Goal: Task Accomplishment & Management: Manage account settings

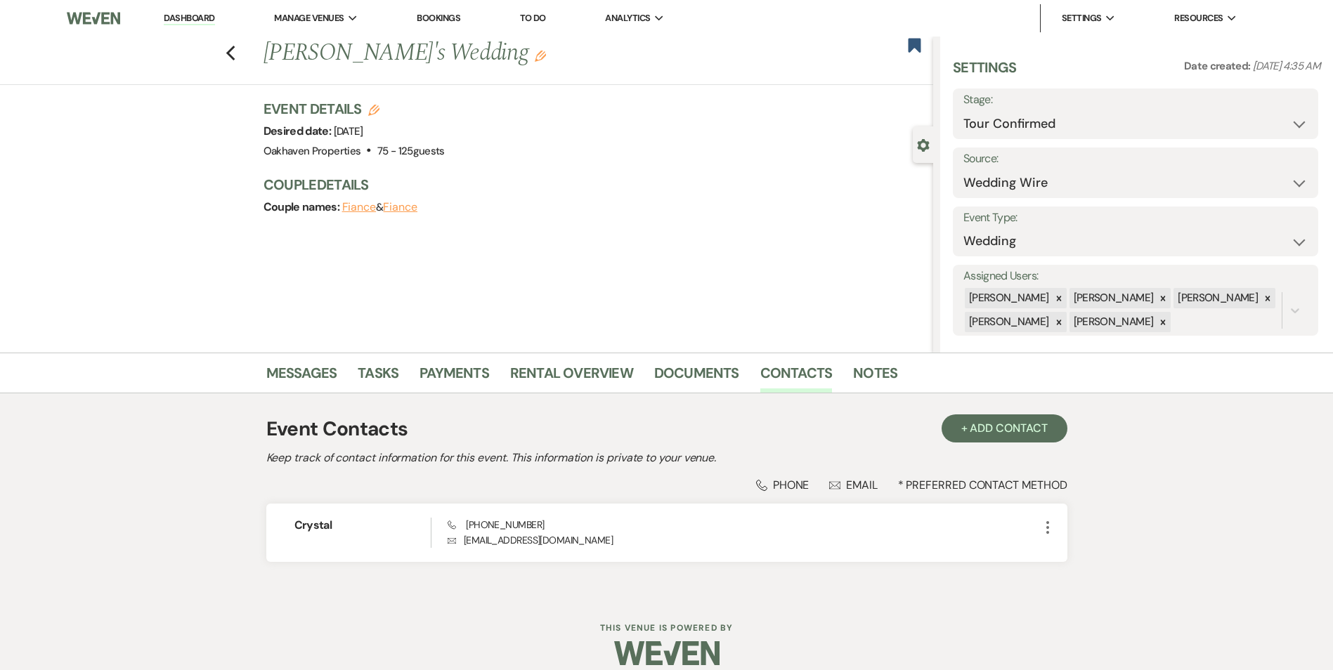
select select "4"
select select "3"
drag, startPoint x: 589, startPoint y: 222, endPoint x: 627, endPoint y: 262, distance: 55.7
click at [589, 222] on div "Event Details Edit Desired date: [DATE] Venue: Oakhaven Properties . 75 - 125 g…" at bounding box center [598, 165] width 670 height 132
click at [438, 64] on h1 "[PERSON_NAME]'s Wedding Edit" at bounding box center [528, 54] width 530 height 34
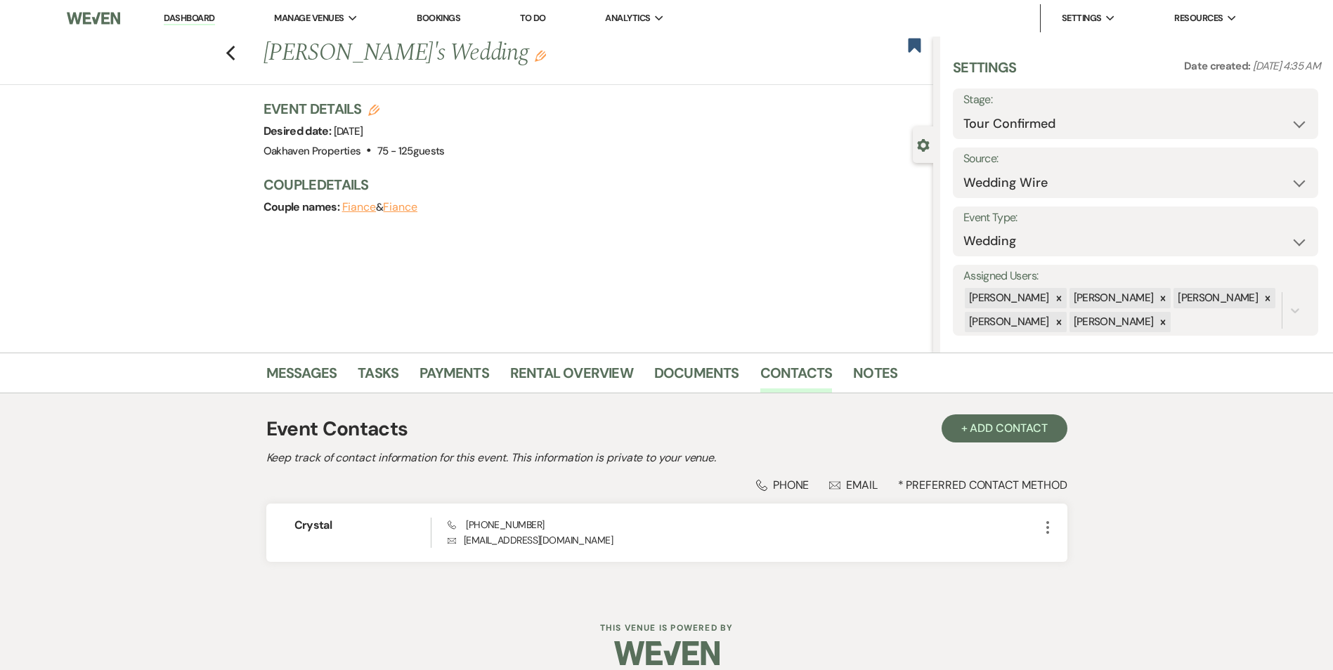
click at [535, 52] on button "Edit" at bounding box center [540, 55] width 11 height 13
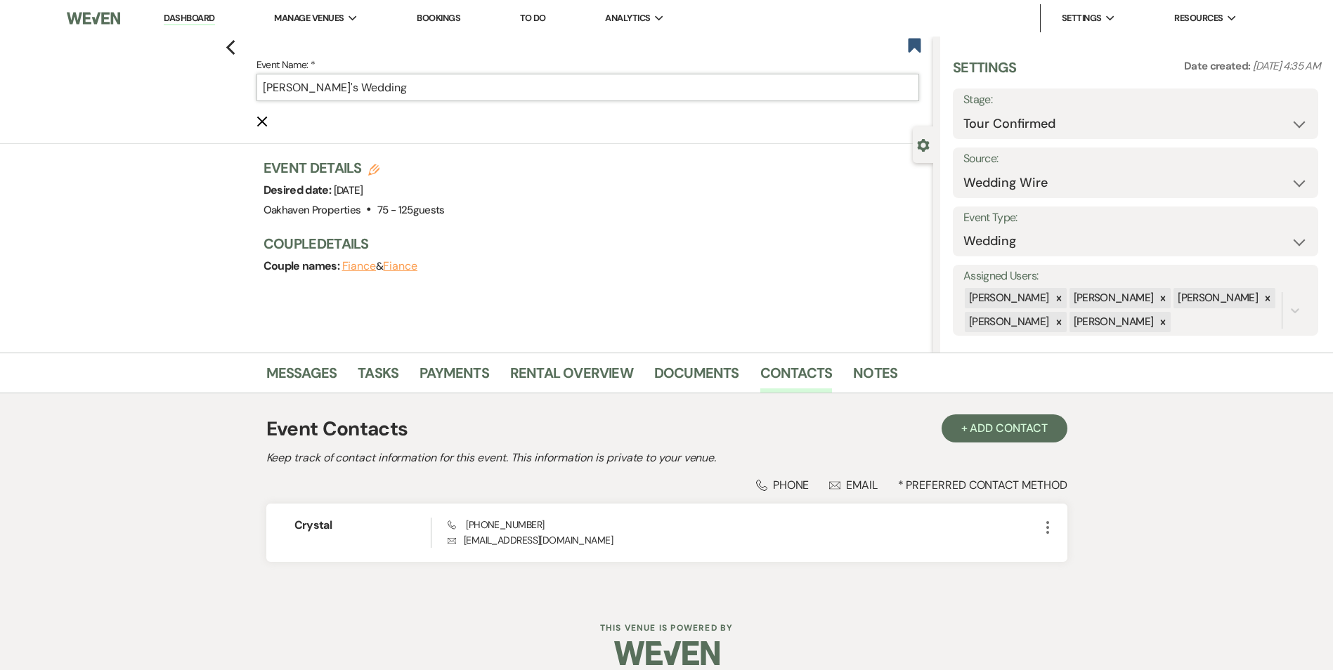
click at [315, 93] on input "[PERSON_NAME]'s Wedding" at bounding box center [587, 87] width 663 height 27
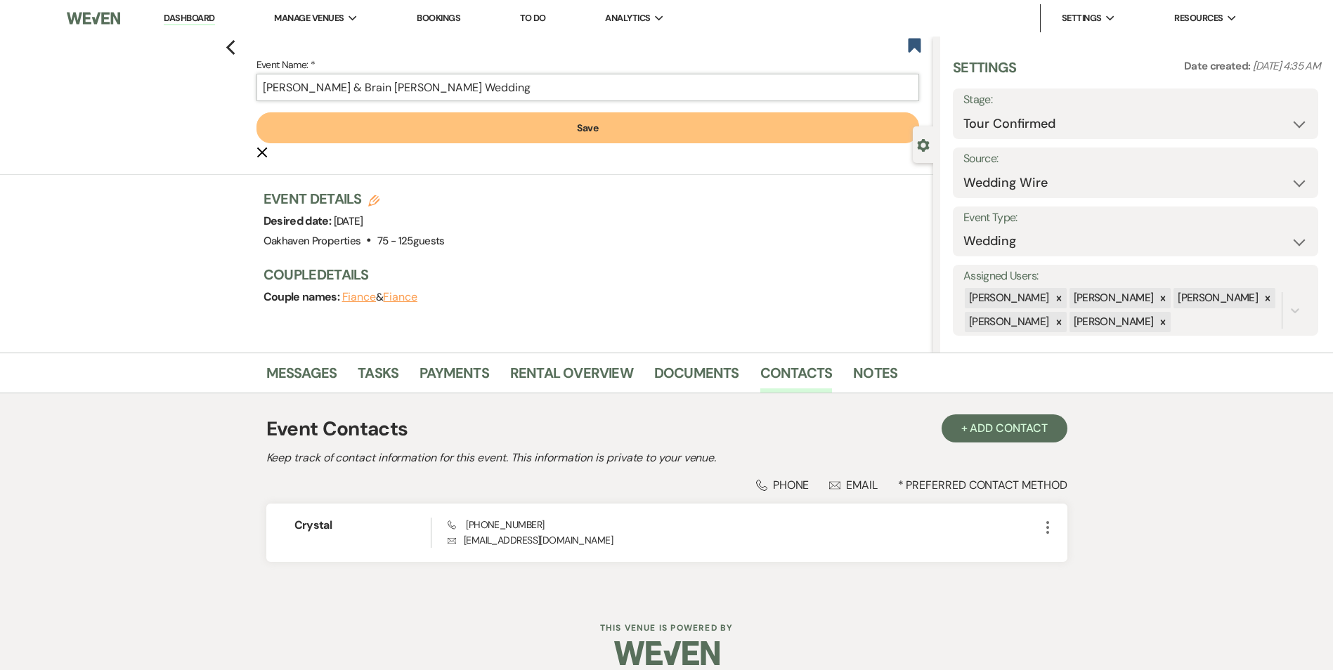
type input "[PERSON_NAME] & Brain [PERSON_NAME] Wedding"
click at [509, 122] on button "Save" at bounding box center [587, 127] width 663 height 31
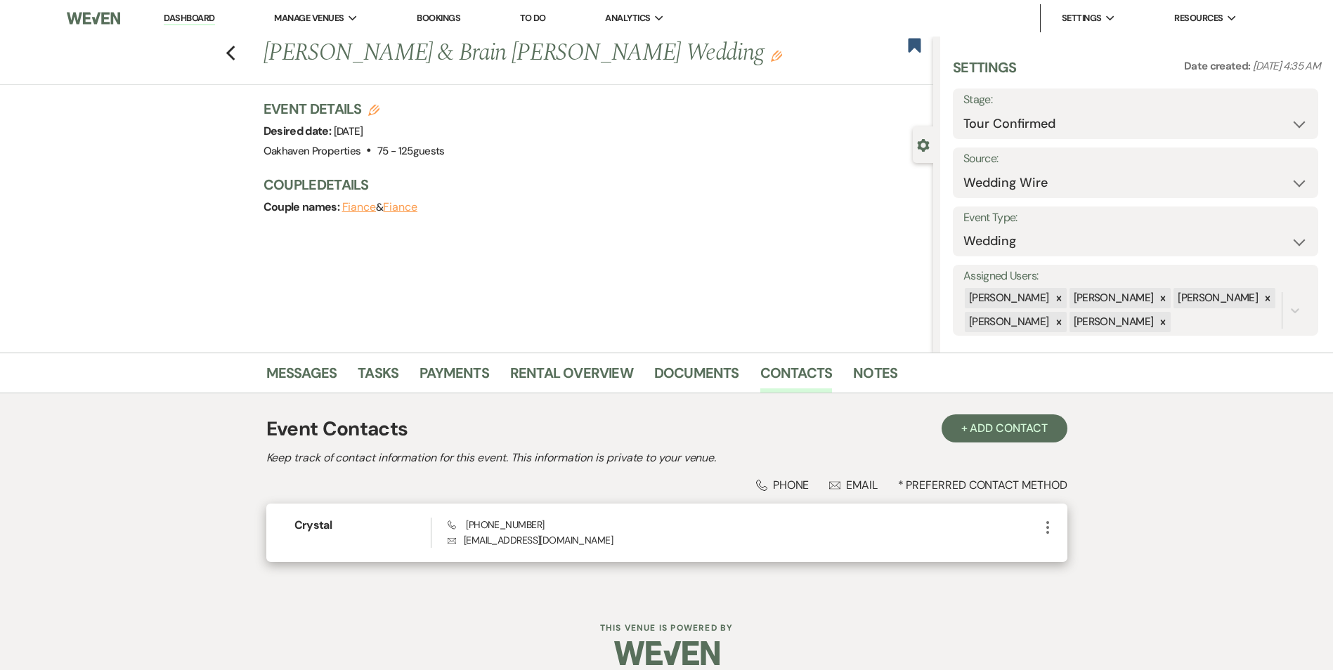
click at [1043, 524] on icon "More" at bounding box center [1047, 527] width 17 height 17
click at [1064, 552] on use "button" at bounding box center [1061, 554] width 11 height 11
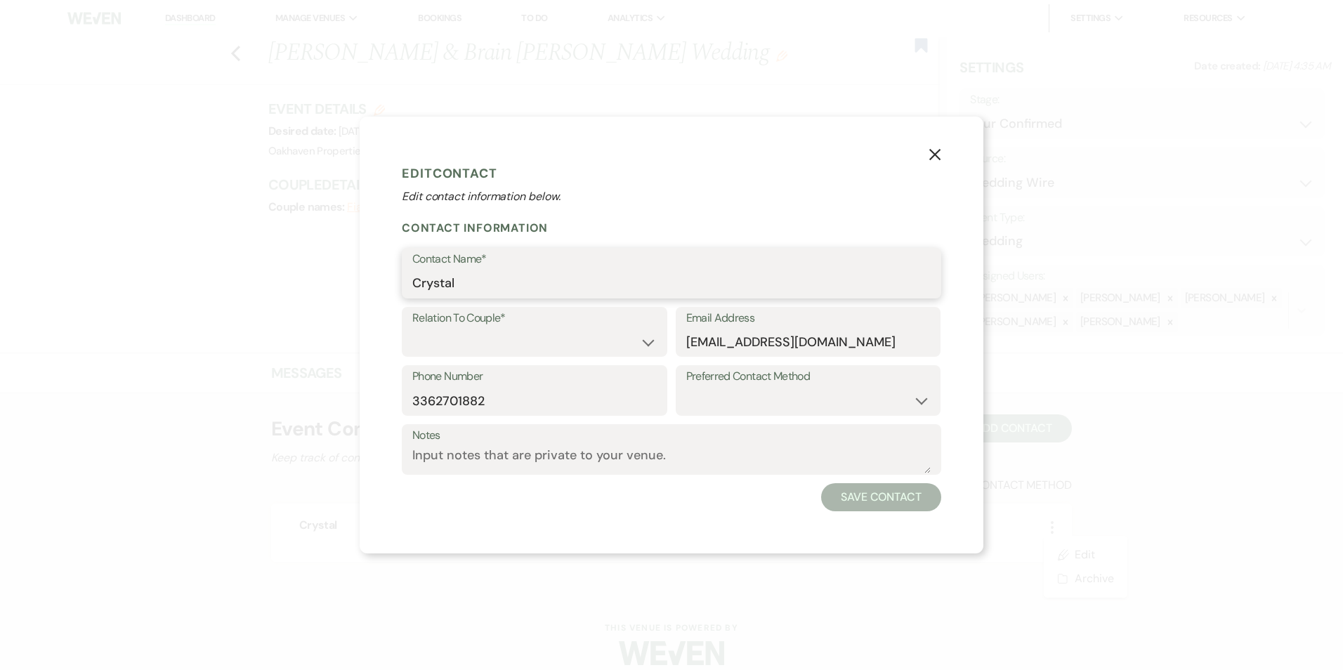
click at [482, 287] on input "Crystal" at bounding box center [671, 283] width 519 height 27
type input "[PERSON_NAME]"
click at [527, 333] on select "Couple Planner Parent of Couple Family Member Friend Other" at bounding box center [534, 341] width 244 height 27
select select "1"
click at [412, 328] on select "Couple Planner Parent of Couple Family Member Friend Other" at bounding box center [534, 341] width 244 height 27
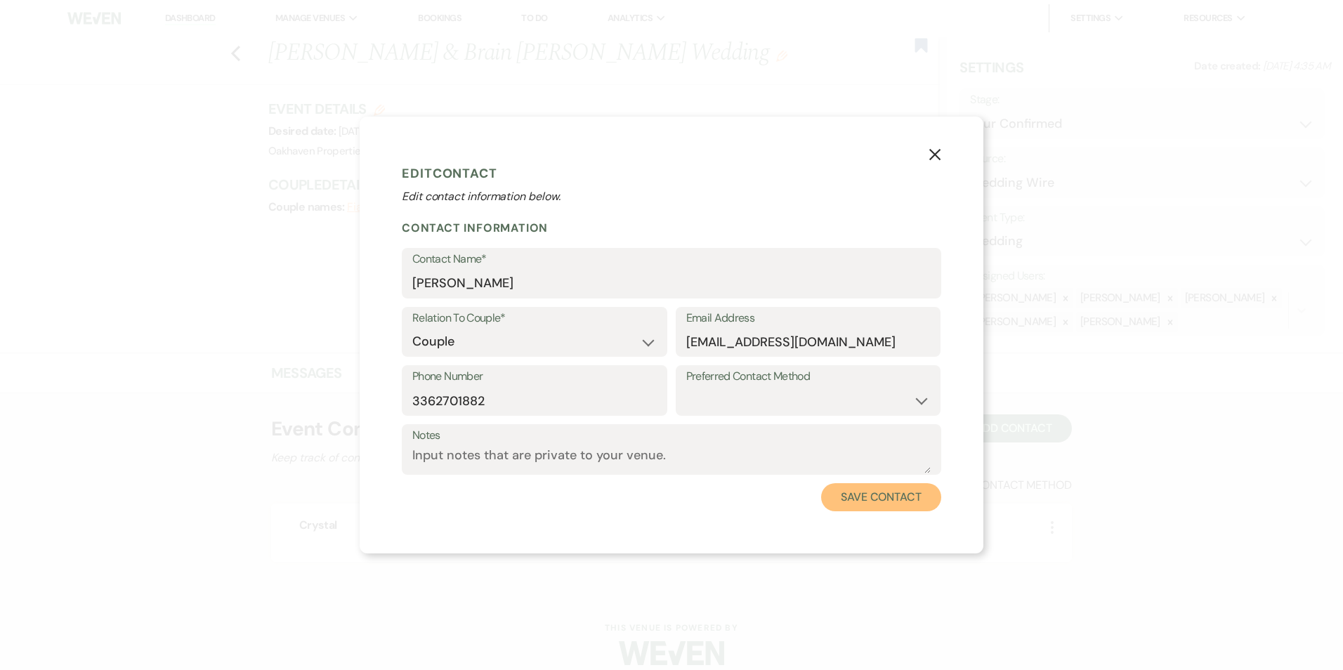
click at [882, 500] on button "Save Contact" at bounding box center [881, 497] width 120 height 28
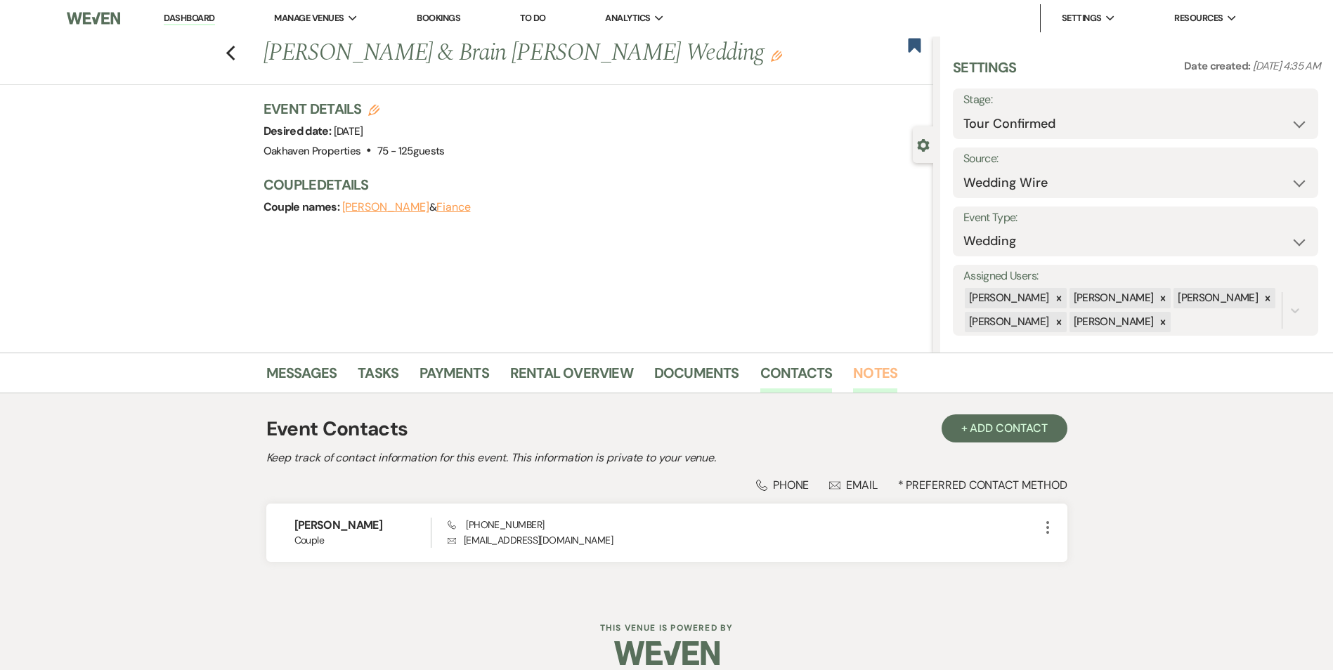
click at [861, 374] on link "Notes" at bounding box center [875, 377] width 44 height 31
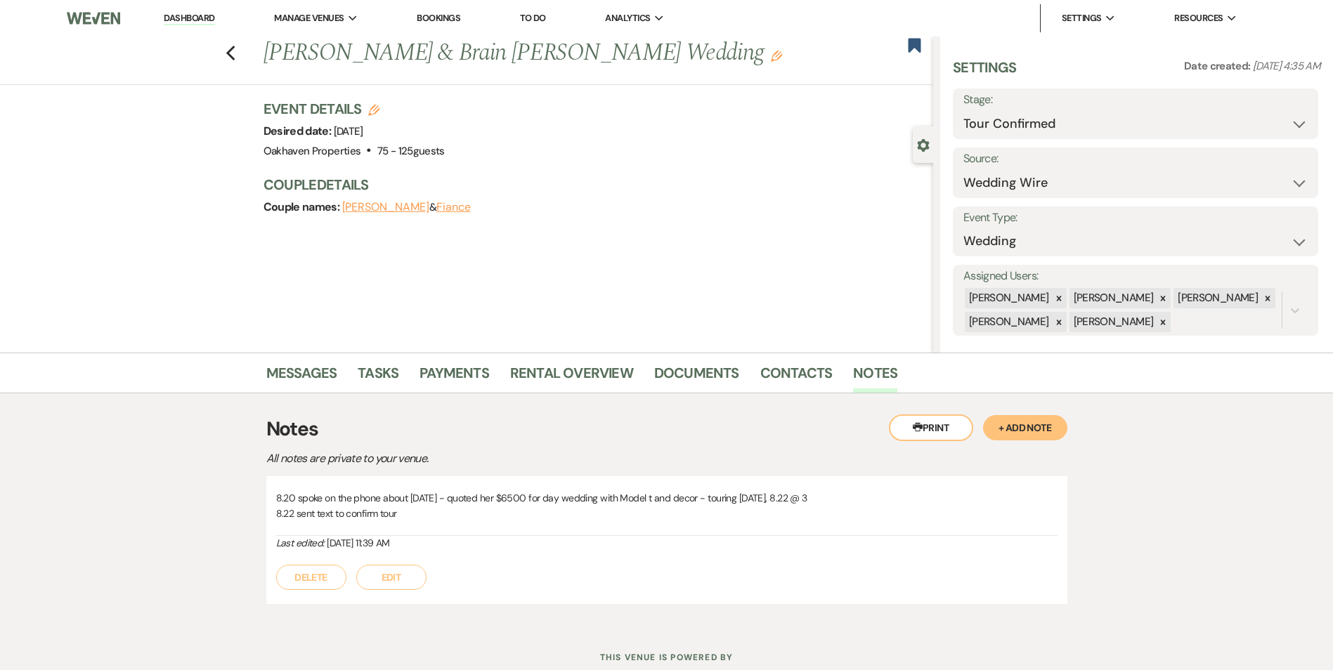
drag, startPoint x: 1050, startPoint y: 429, endPoint x: 585, endPoint y: 471, distance: 466.3
click at [1048, 429] on button "+ Add Note" at bounding box center [1025, 427] width 84 height 25
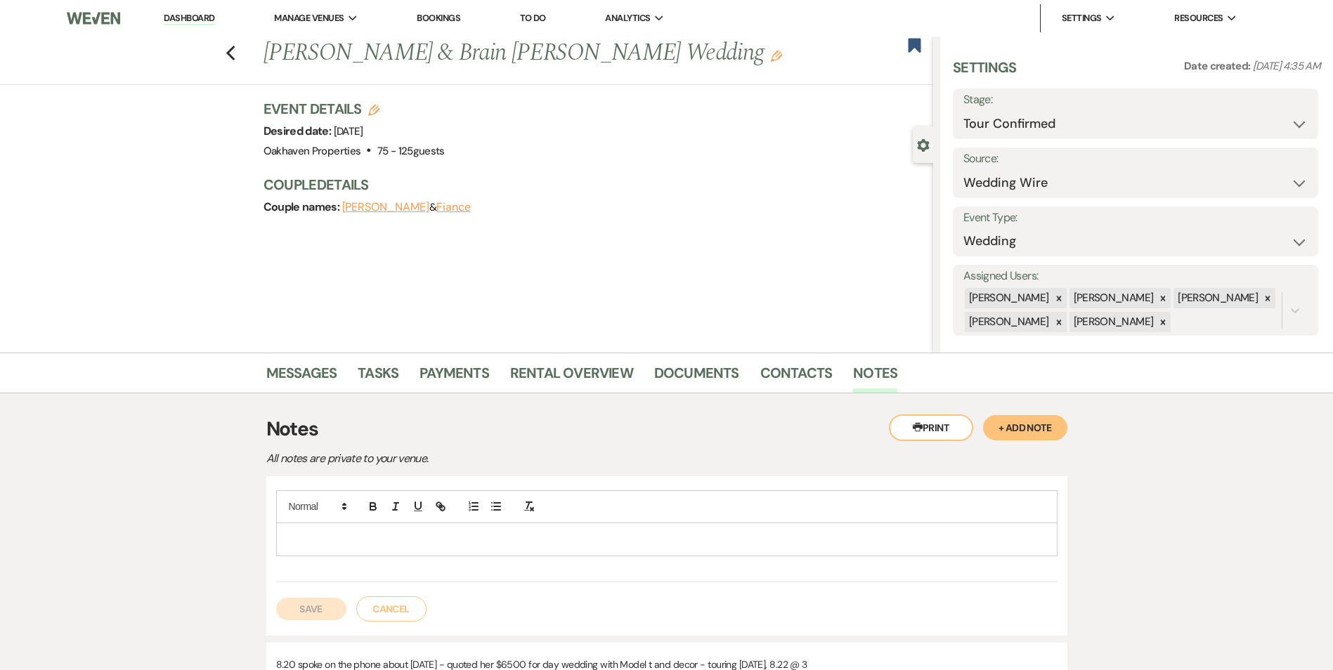
drag, startPoint x: 470, startPoint y: 539, endPoint x: 474, endPoint y: 532, distance: 8.2
click at [471, 540] on p at bounding box center [666, 539] width 759 height 15
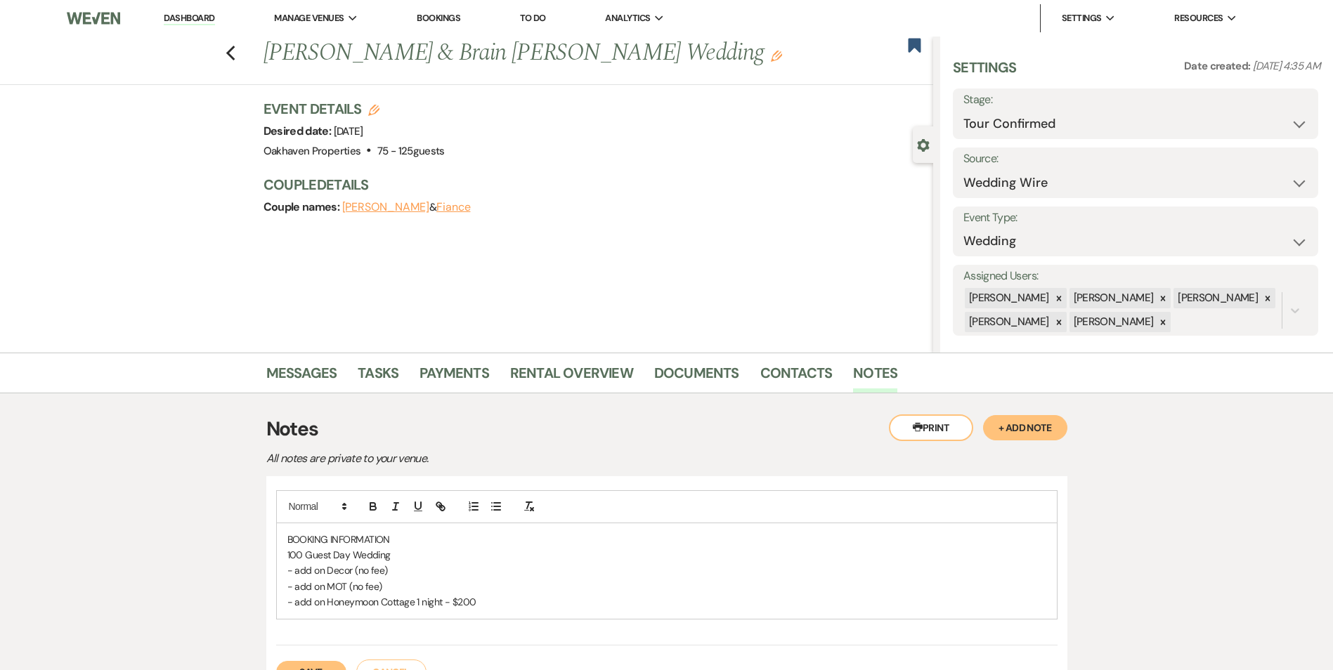
click at [396, 553] on p "100 Guest Day Wedding" at bounding box center [666, 554] width 759 height 15
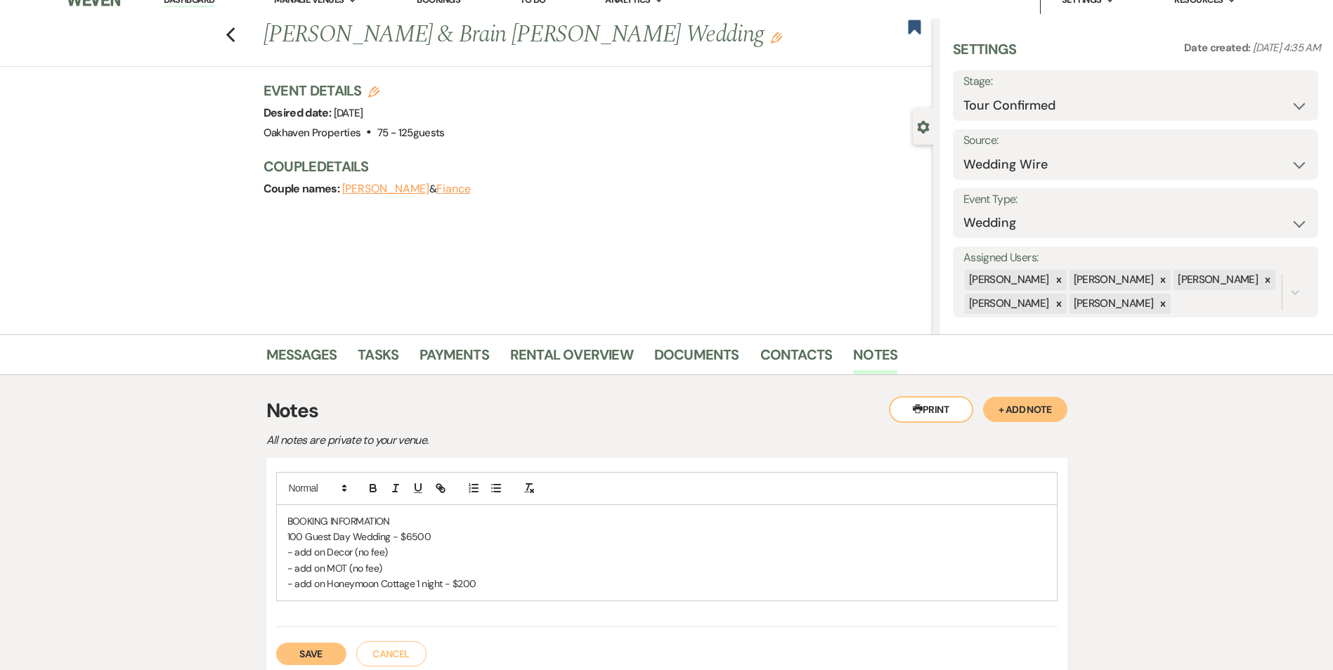
scroll to position [70, 0]
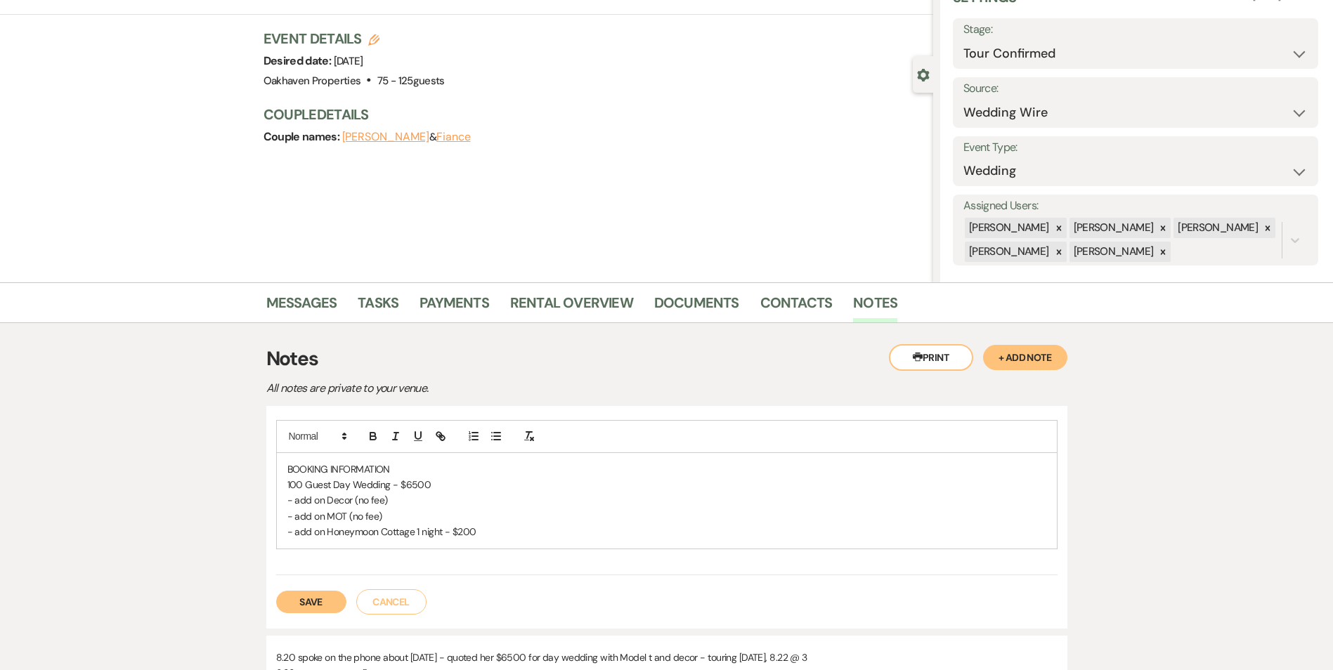
click at [314, 611] on button "Save" at bounding box center [311, 602] width 70 height 22
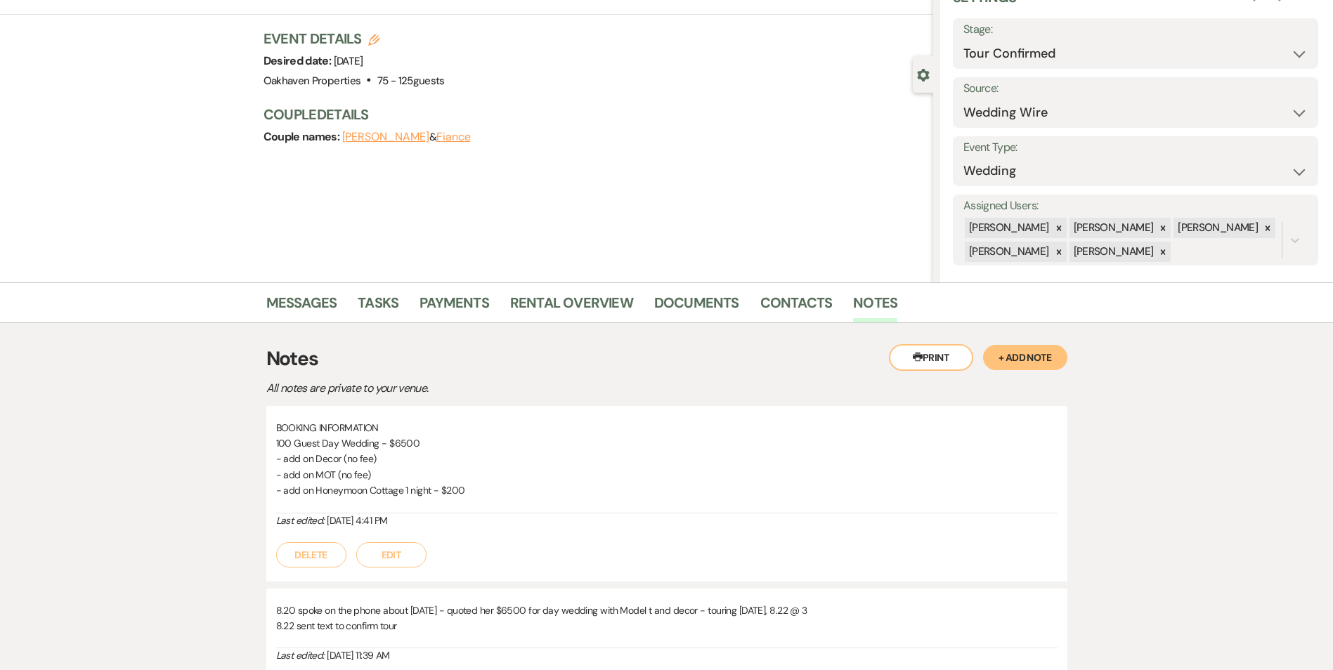
scroll to position [141, 0]
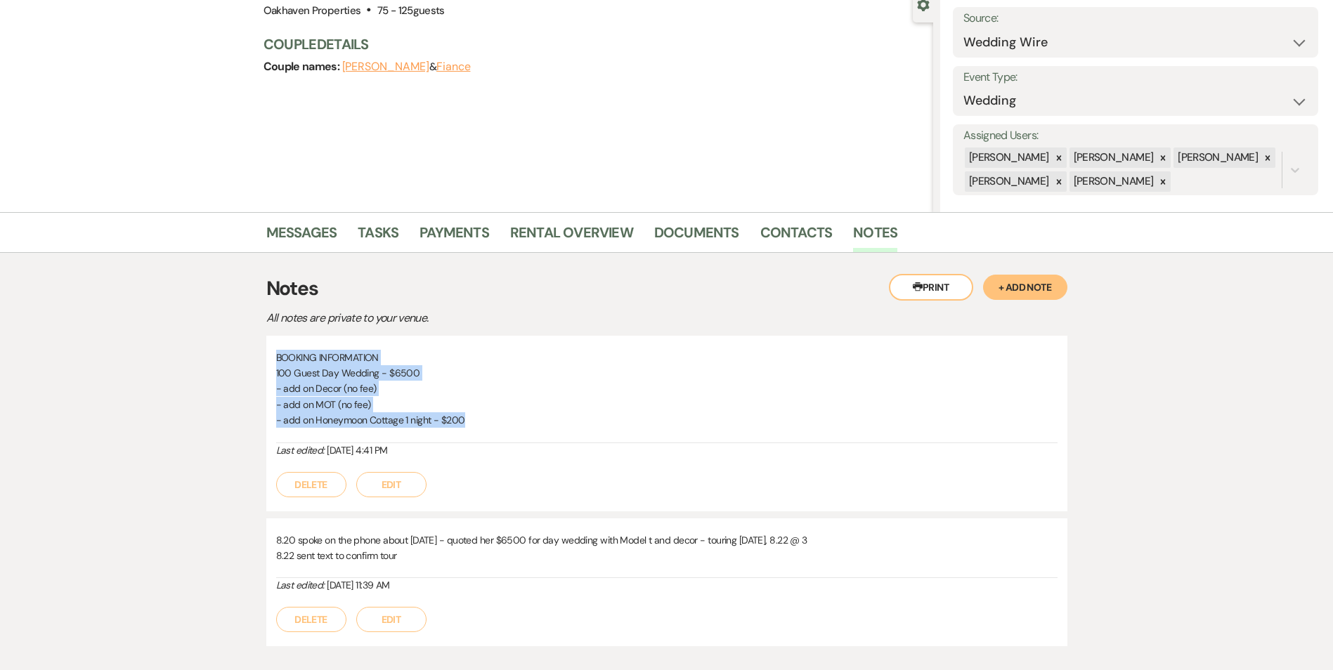
drag, startPoint x: 480, startPoint y: 415, endPoint x: 274, endPoint y: 352, distance: 215.3
click at [274, 352] on div "BOOKING INFORMATION 100 Guest Day Wedding - $6500 - add on Decor (no fee) - add…" at bounding box center [666, 424] width 801 height 176
drag, startPoint x: 274, startPoint y: 352, endPoint x: 288, endPoint y: 363, distance: 18.0
copy div "BOOKING INFORMATION 100 Guest Day Wedding - $6500 - add on Decor (no fee) - add…"
click at [669, 370] on p "100 Guest Day Wedding - $6500" at bounding box center [666, 372] width 781 height 15
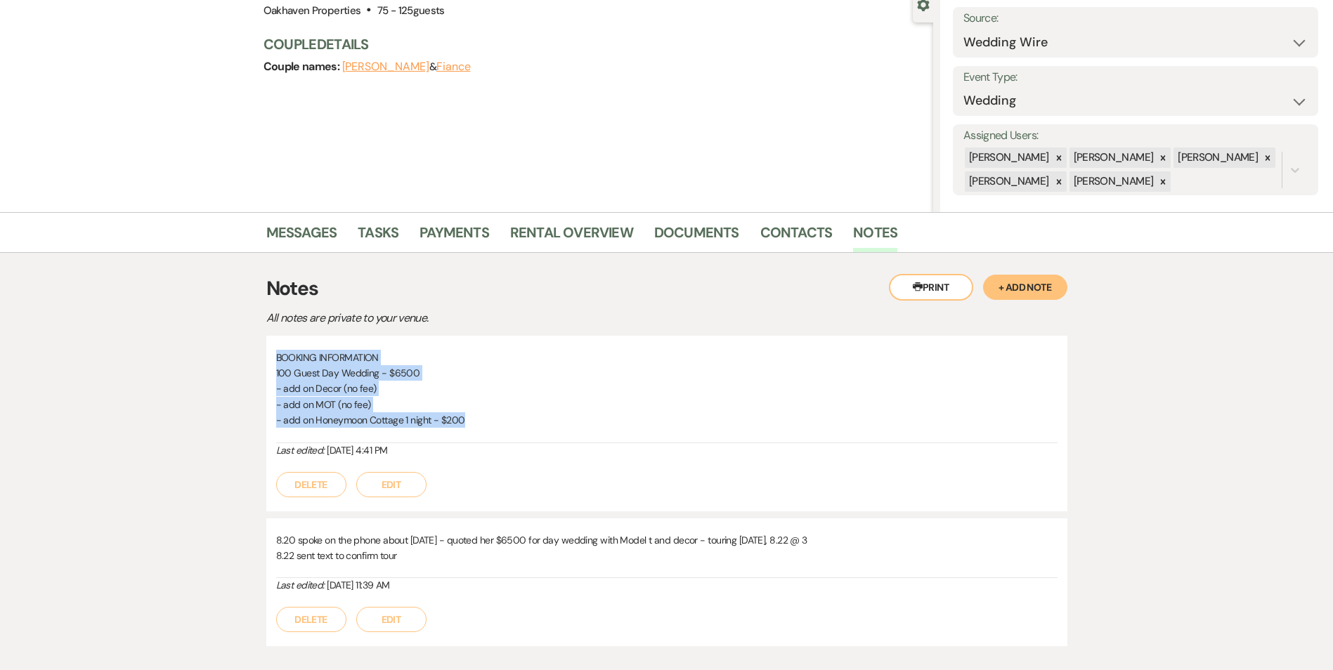
click at [680, 389] on p "- add on Decor (no fee)" at bounding box center [666, 388] width 781 height 15
click at [669, 380] on p "100 Guest Day Wedding - $6500" at bounding box center [666, 372] width 781 height 15
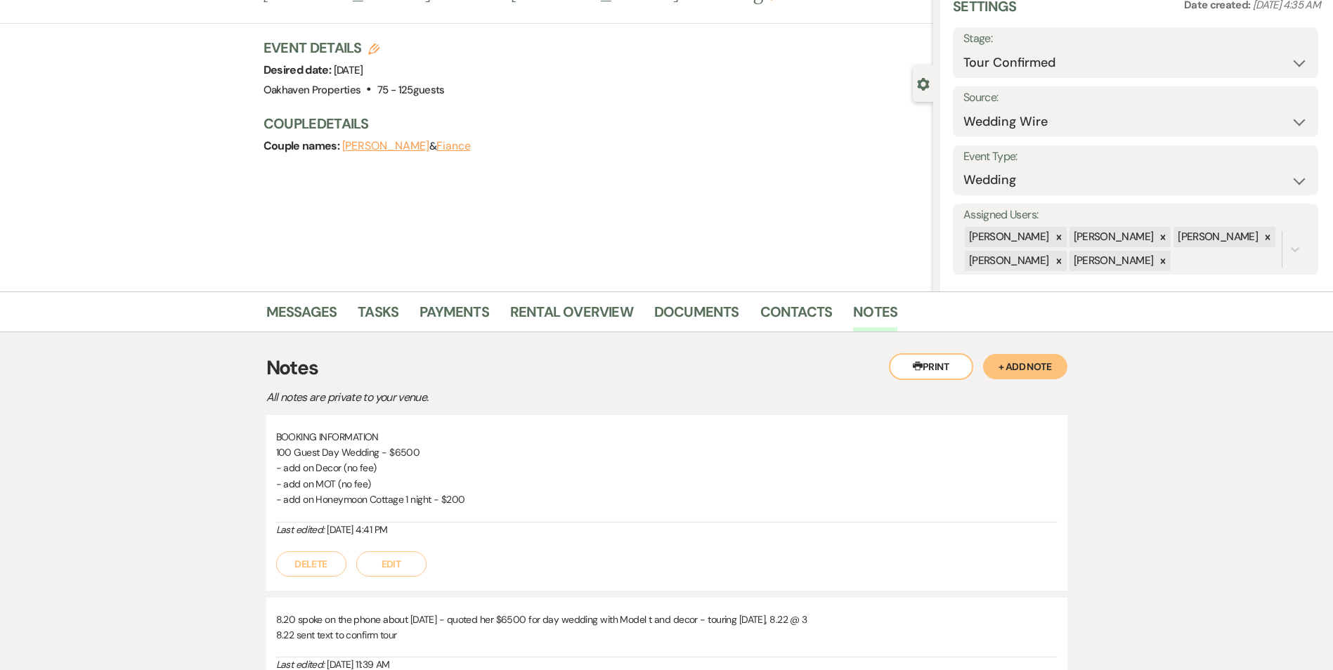
scroll to position [0, 0]
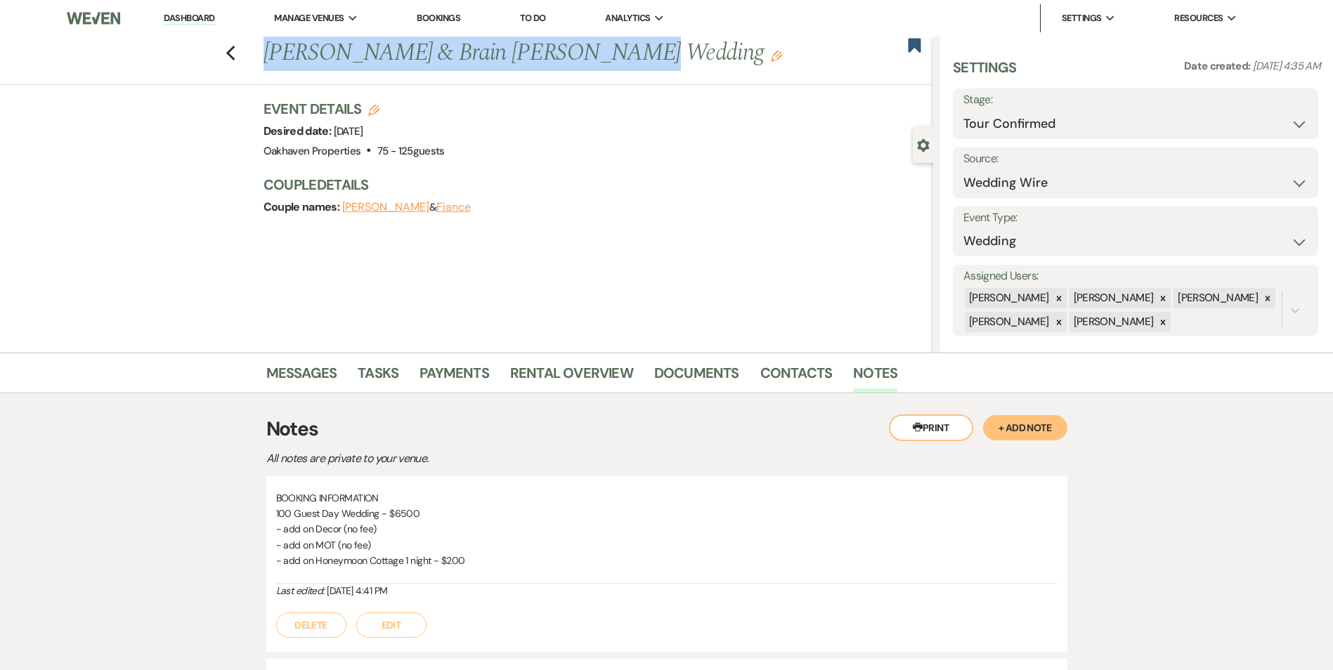
drag, startPoint x: 589, startPoint y: 52, endPoint x: 267, endPoint y: 62, distance: 321.9
click at [267, 62] on div "Previous [PERSON_NAME] & Brain [PERSON_NAME] Wedding Edit" at bounding box center [594, 54] width 677 height 34
copy h1 "[PERSON_NAME] & Brain [PERSON_NAME] Wedding"
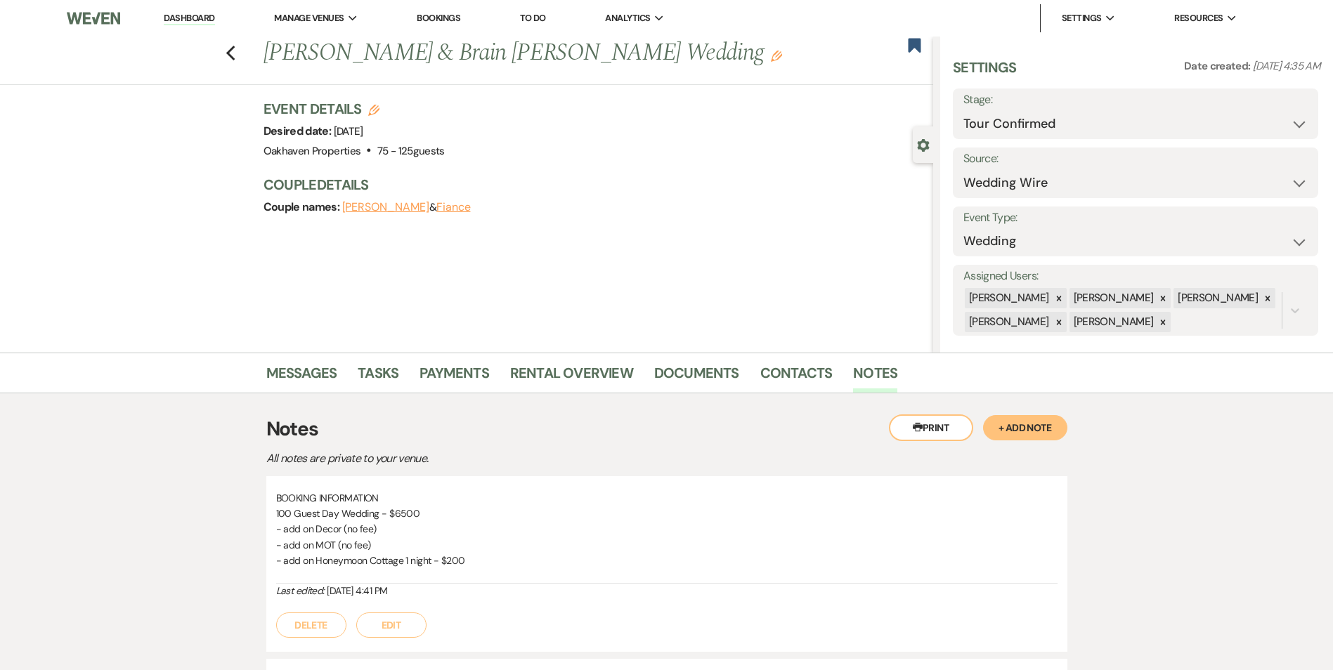
click at [703, 214] on div "Couple names: [PERSON_NAME] & [PERSON_NAME]" at bounding box center [591, 207] width 656 height 20
click at [193, 15] on link "Dashboard" at bounding box center [189, 18] width 51 height 13
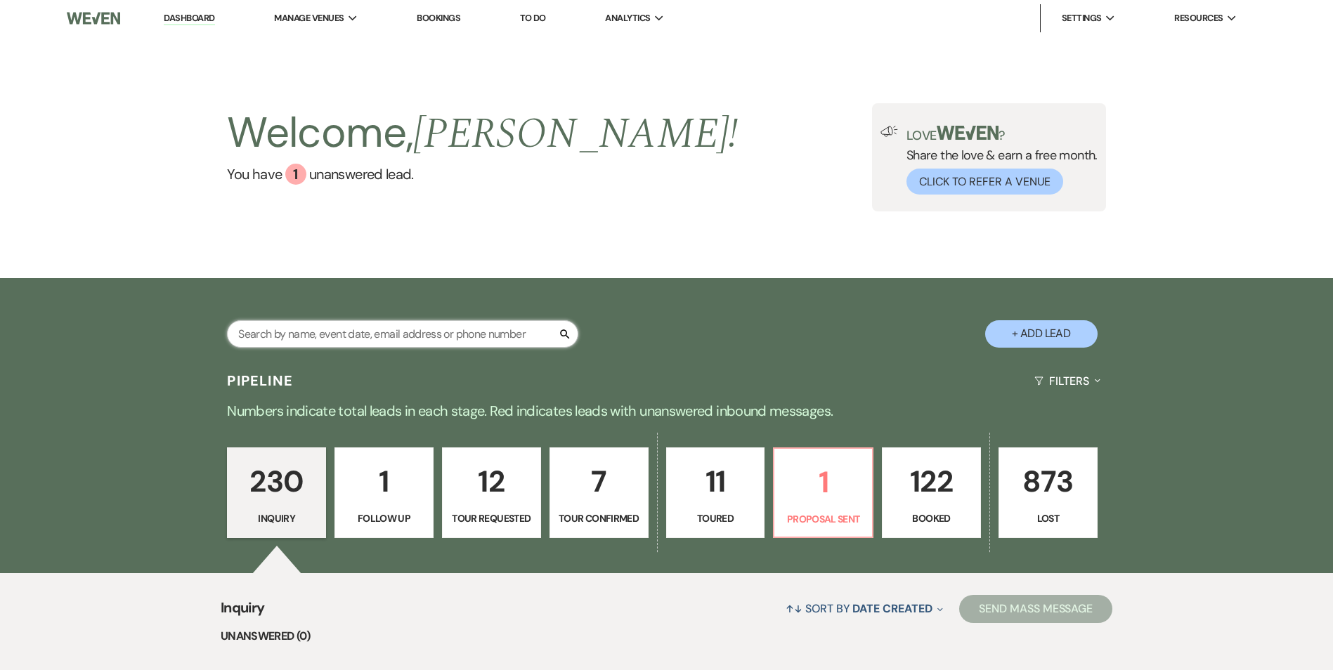
click at [299, 331] on input "text" at bounding box center [402, 333] width 351 height 27
type input "[PERSON_NAME]"
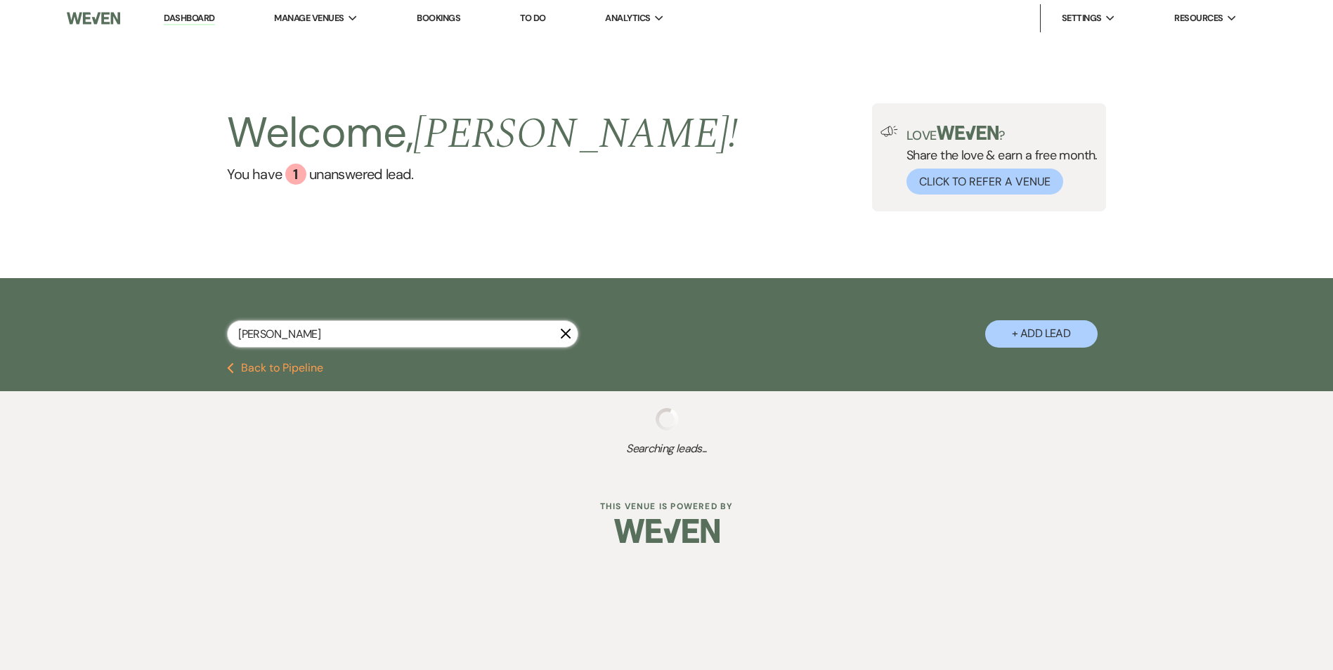
select select "8"
select select "7"
select select "8"
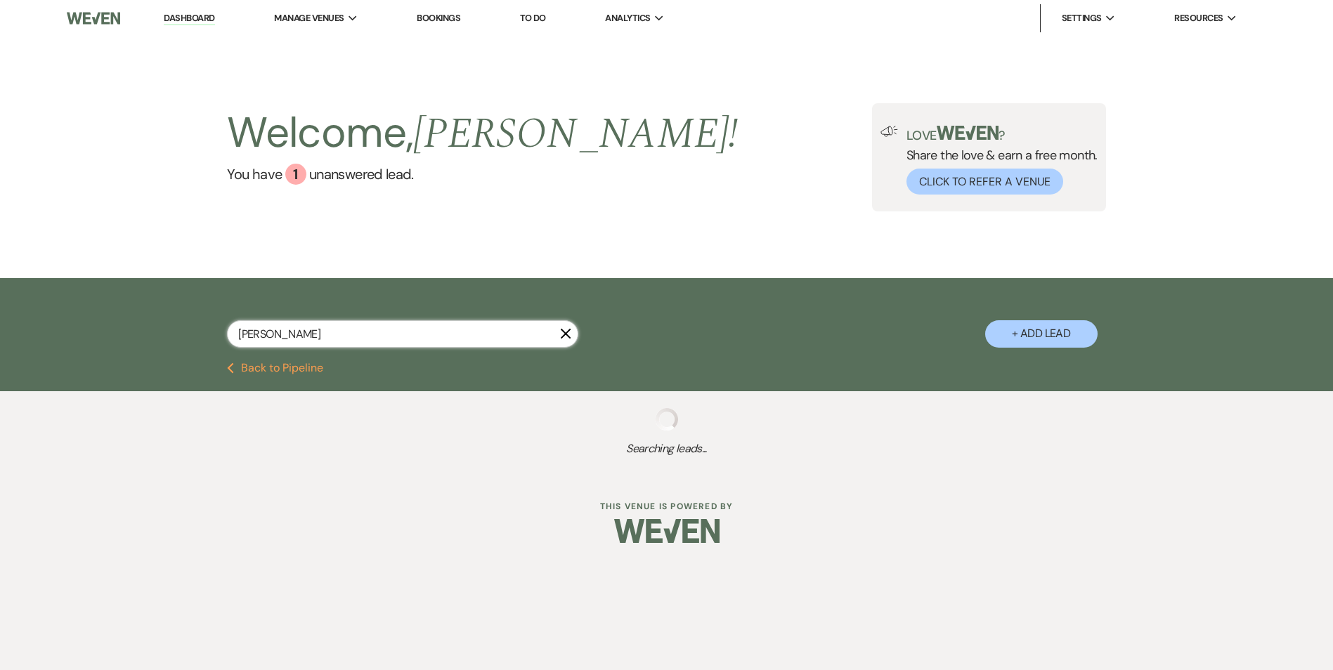
select select "6"
select select "8"
select select "7"
select select "8"
select select "5"
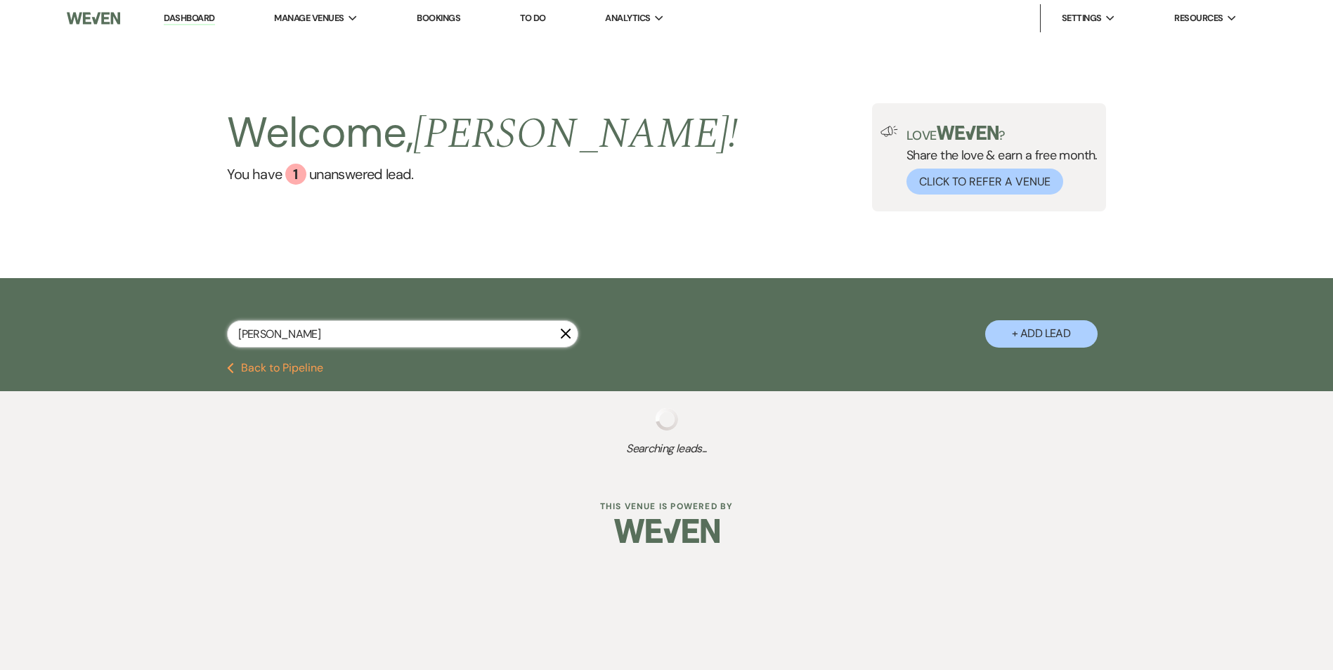
select select "8"
select select "6"
select select "8"
select select "6"
select select "8"
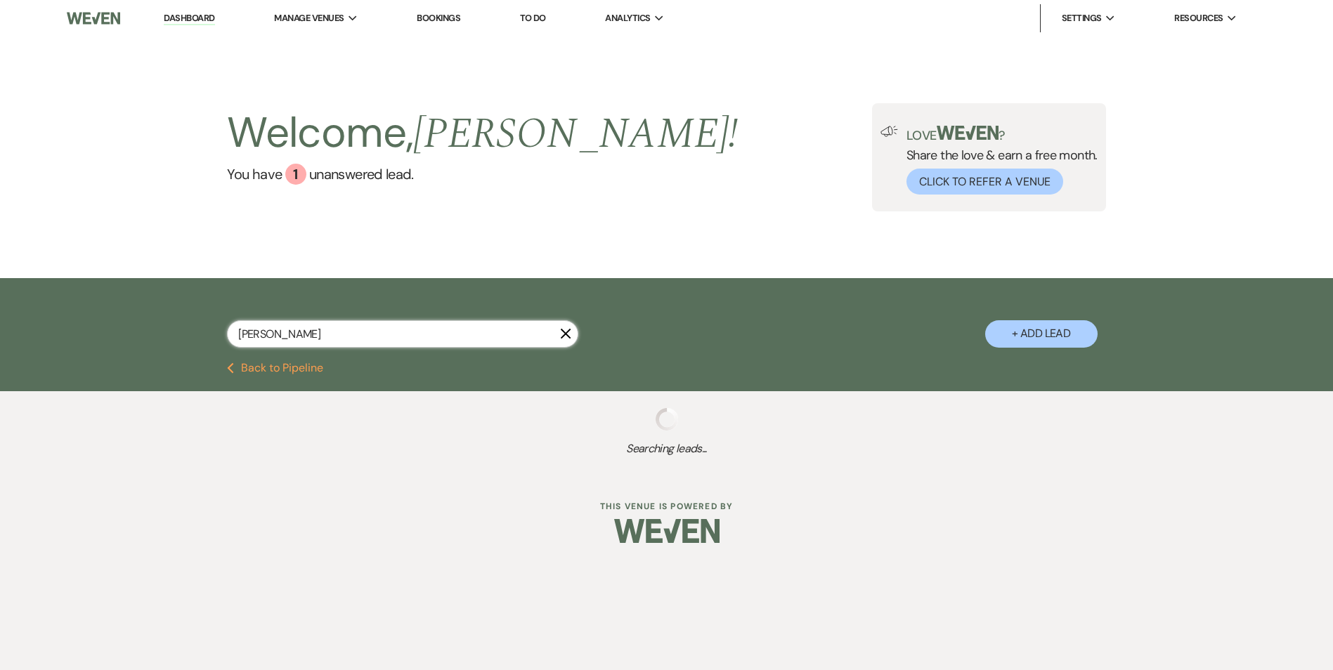
select select "6"
select select "8"
select select "10"
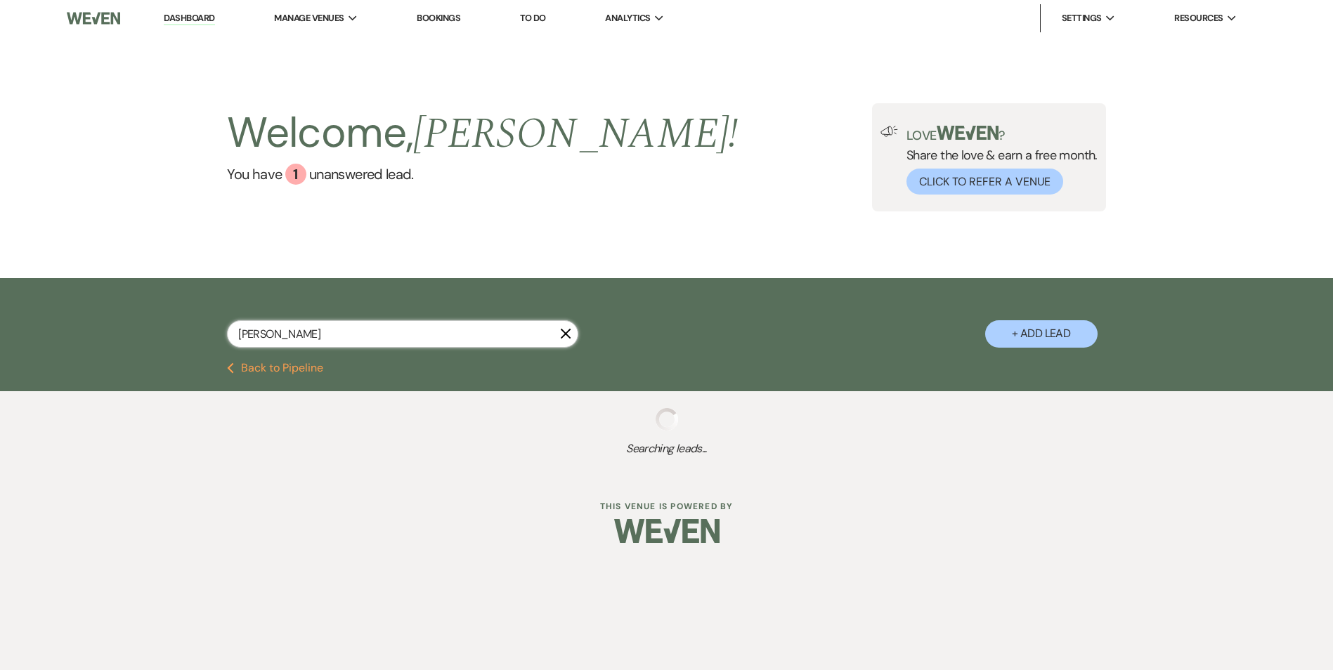
select select "8"
select select "3"
select select "8"
select select "5"
select select "8"
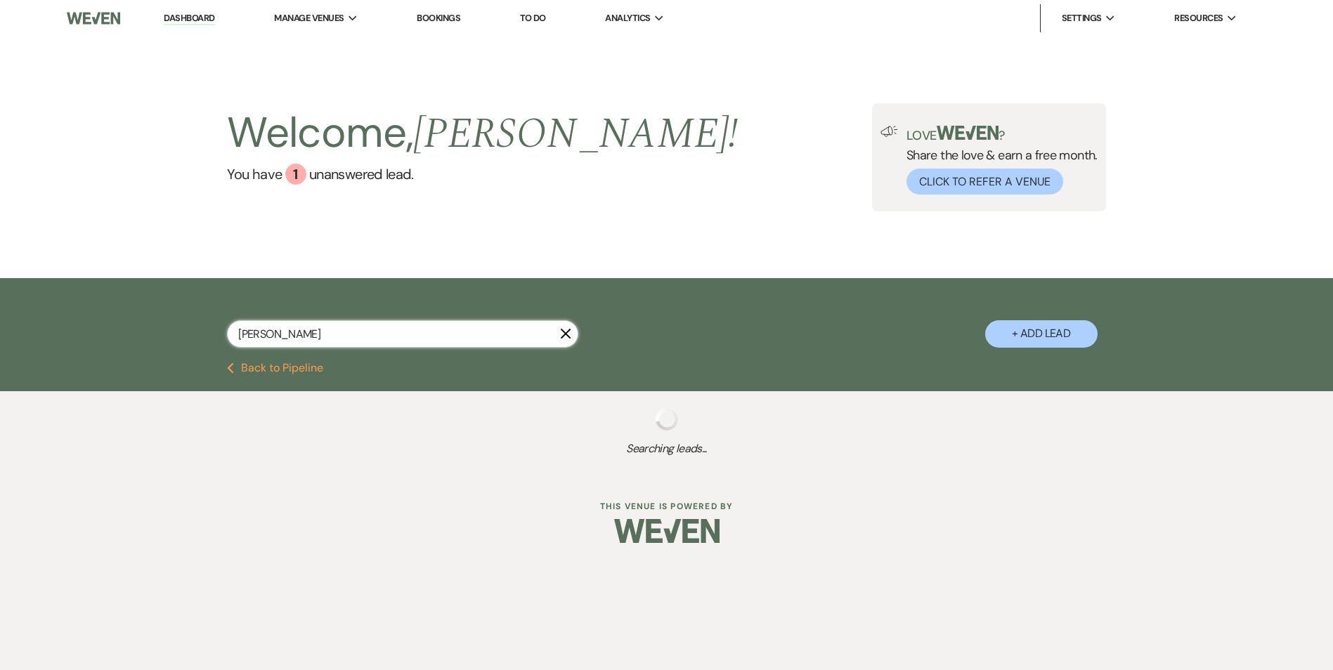
select select "7"
select select "8"
select select "5"
select select "8"
select select "6"
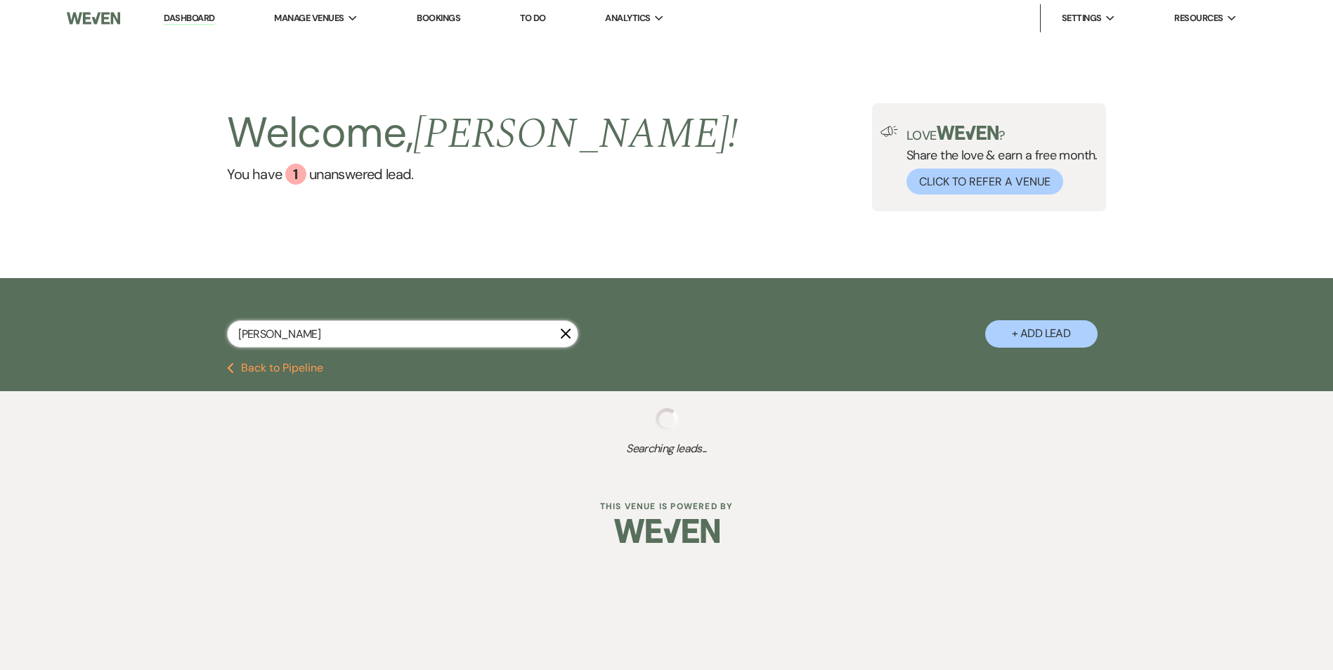
select select "8"
select select "6"
select select "8"
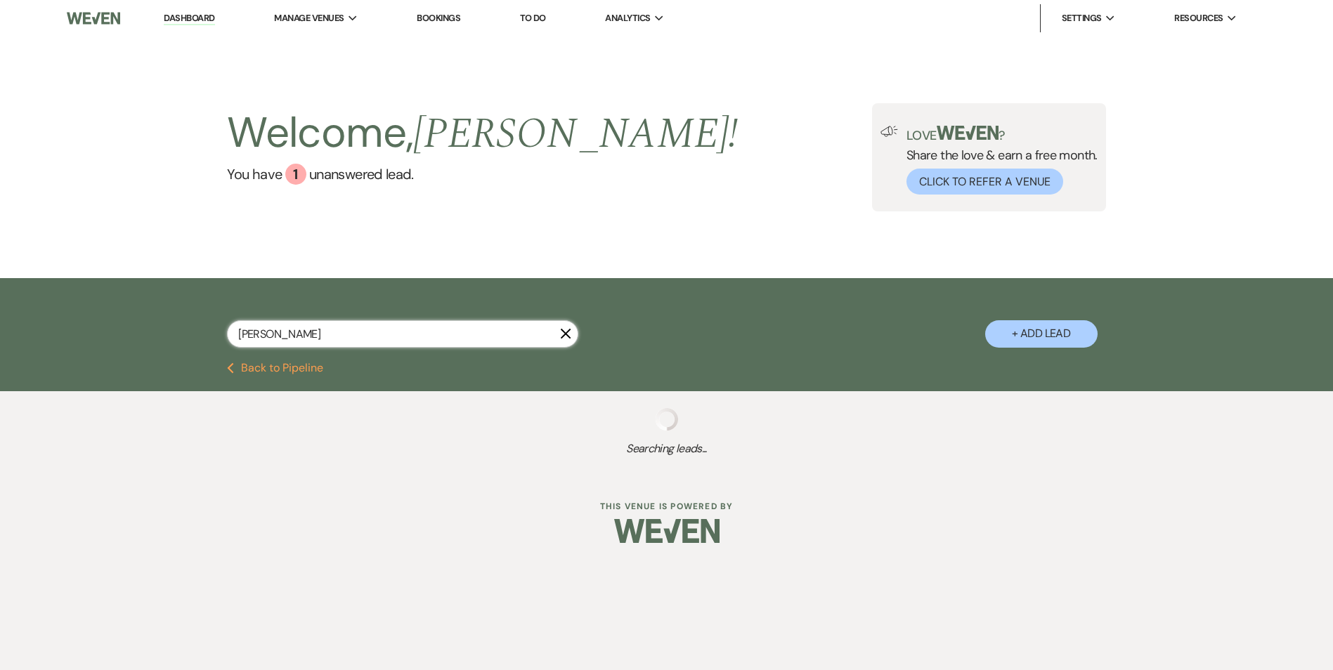
select select "6"
select select "8"
select select "5"
select select "8"
select select "5"
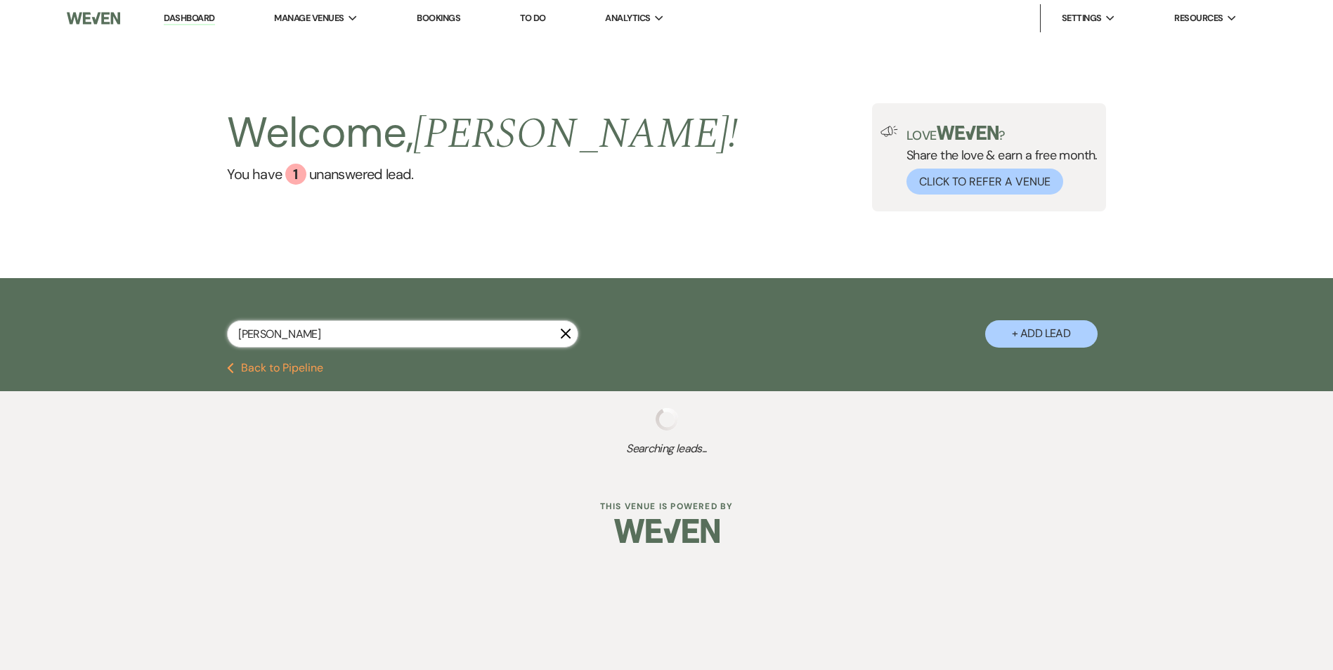
select select "8"
select select "6"
select select "8"
select select "3"
select select "8"
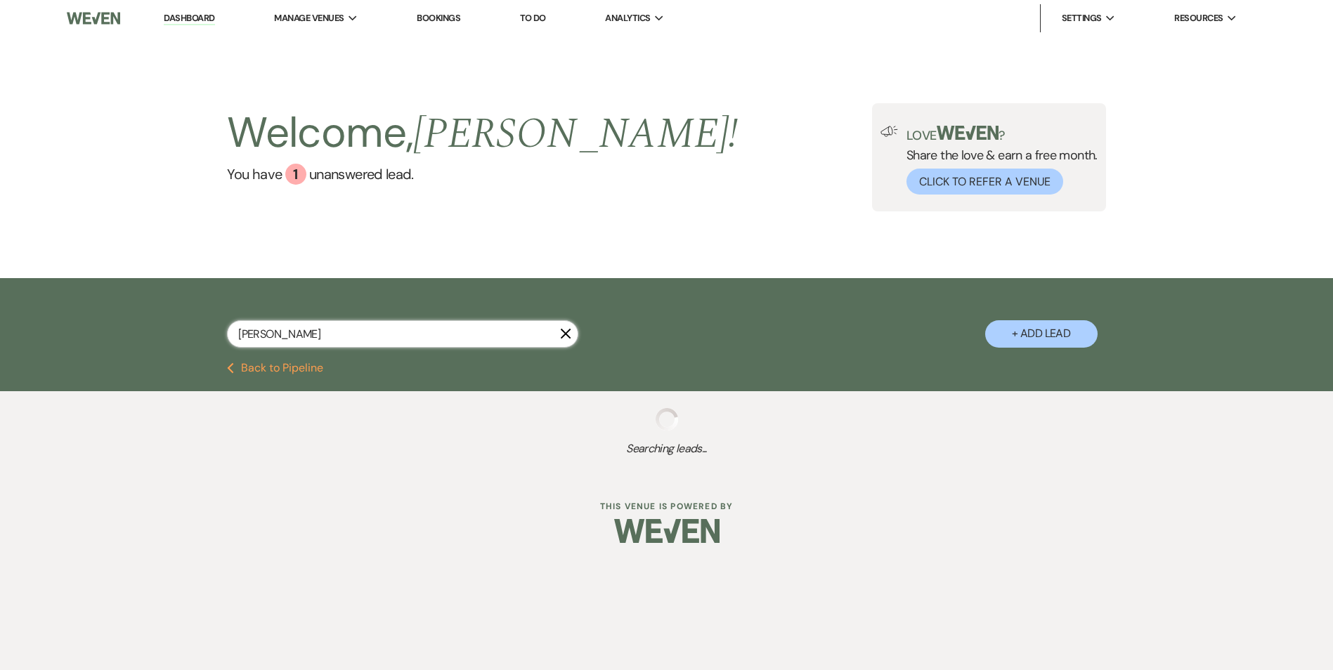
select select "3"
select select "8"
select select "5"
select select "8"
select select "6"
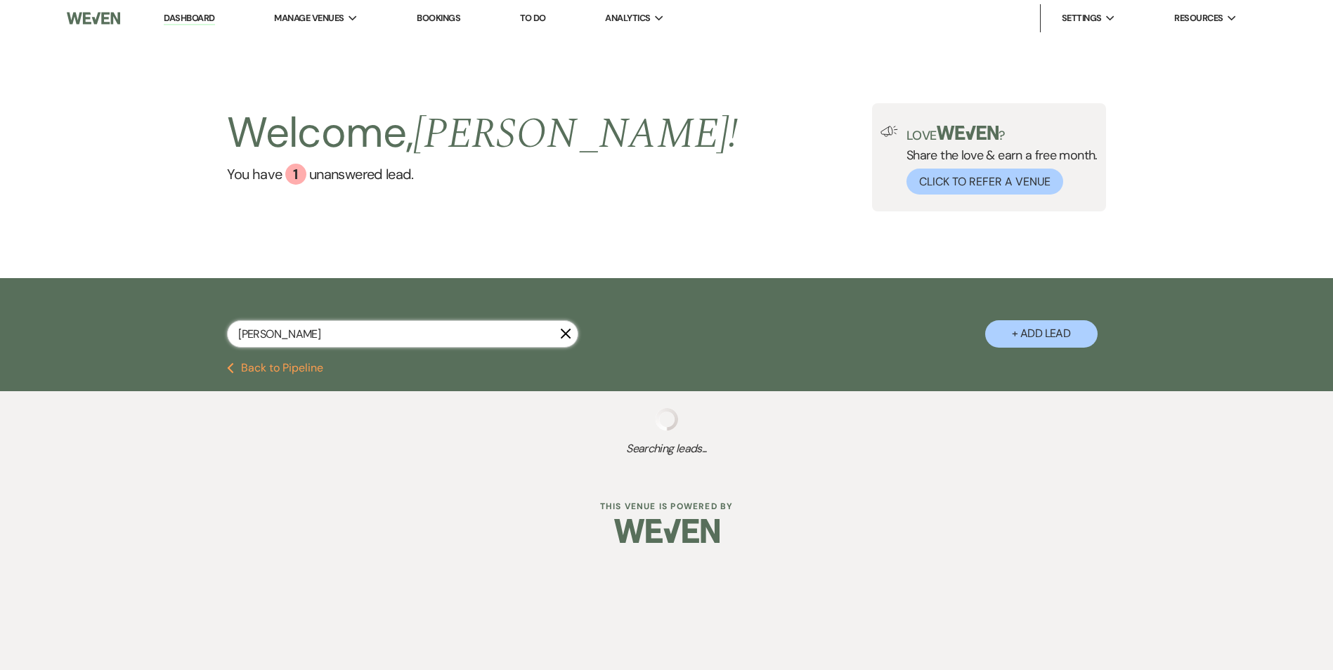
select select "8"
select select "3"
select select "8"
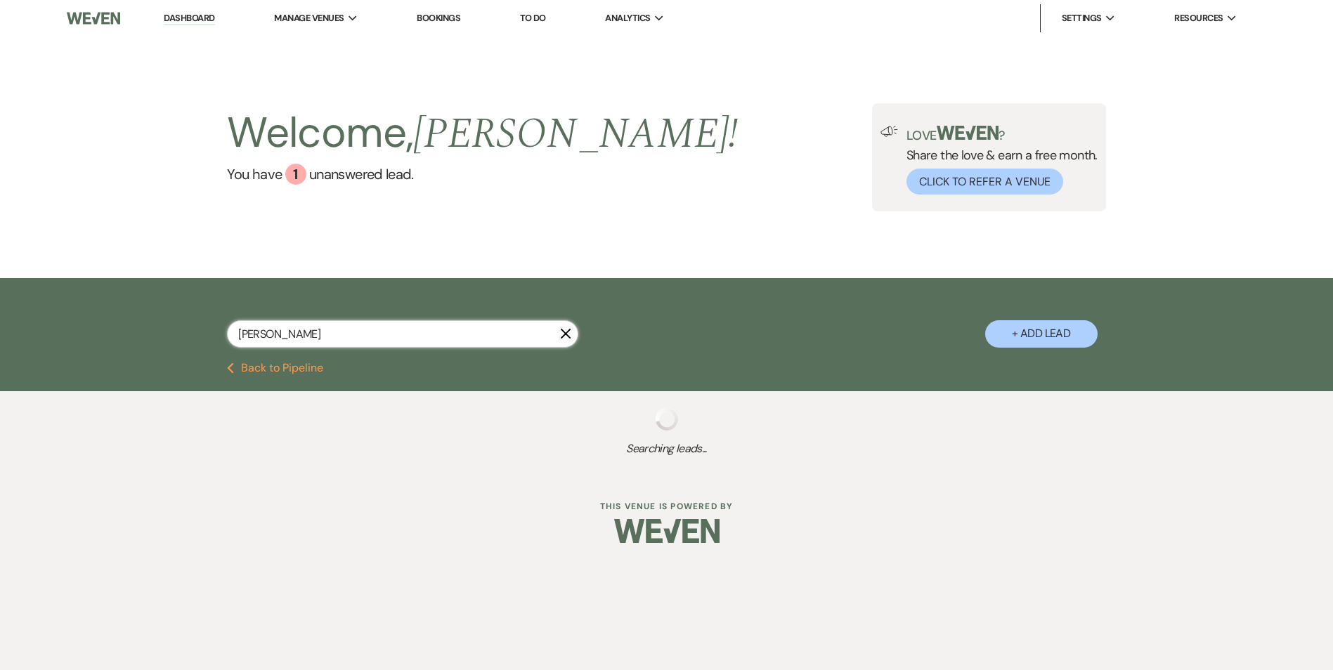
select select "1"
select select "8"
select select "5"
select select "8"
select select "6"
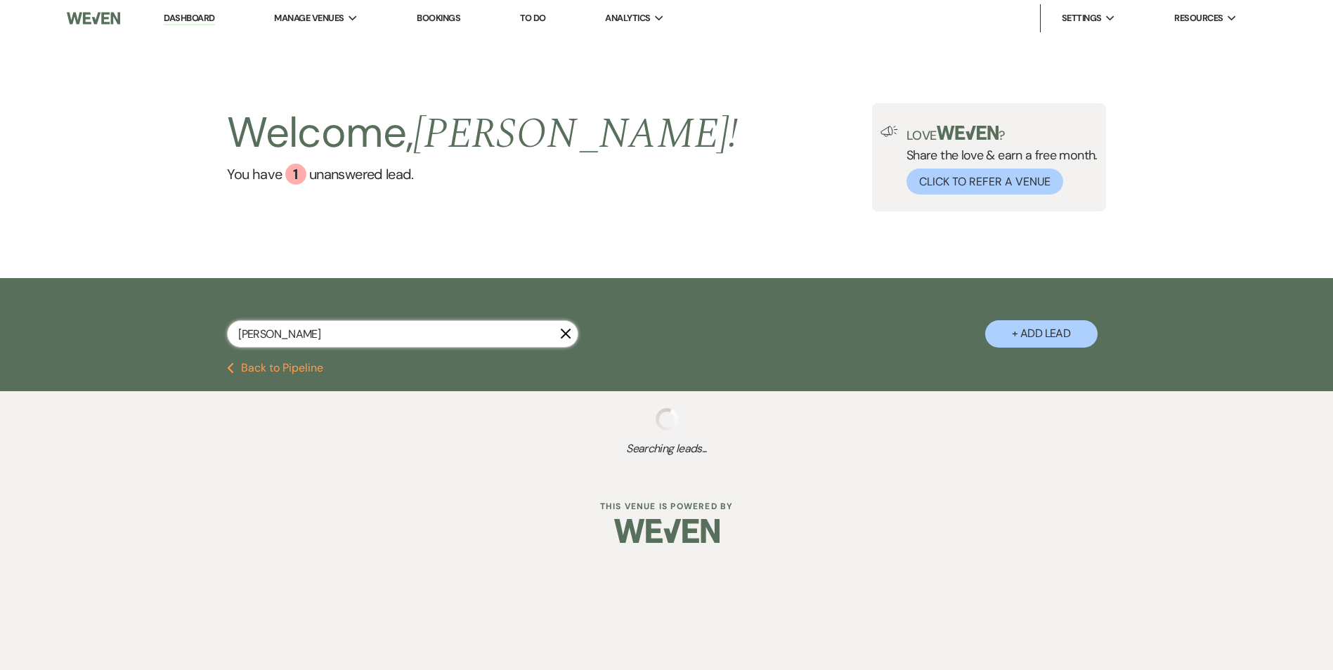
select select "8"
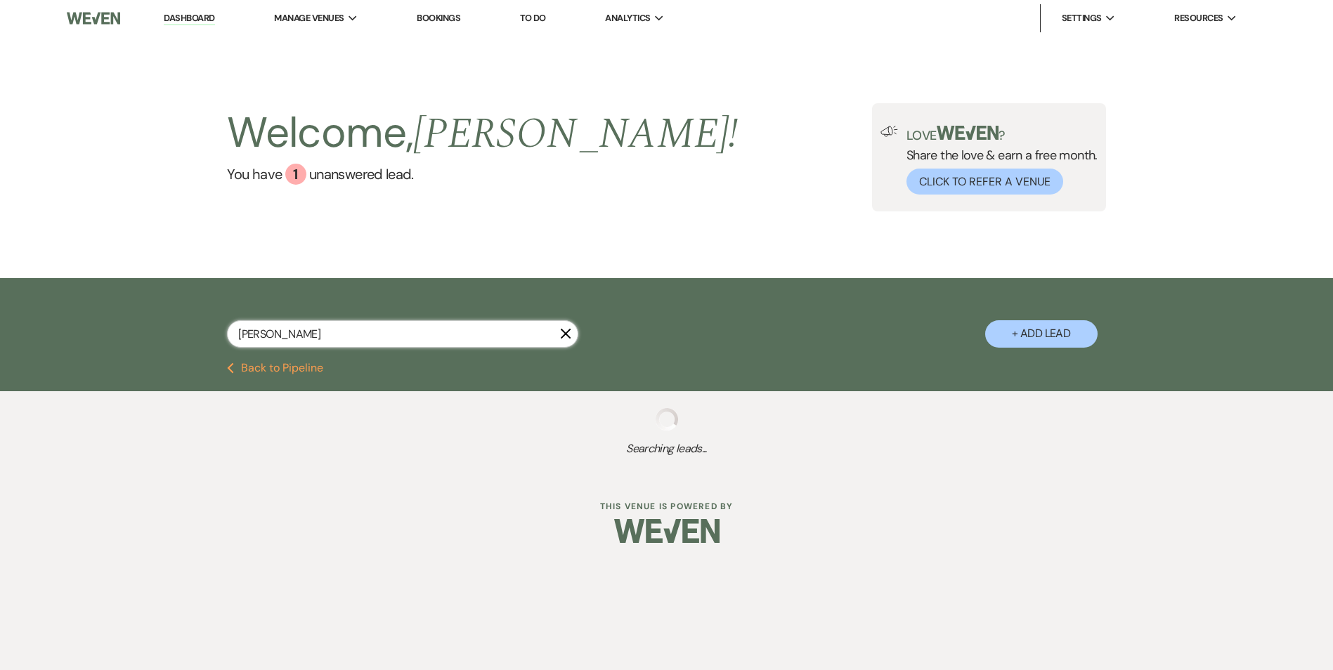
select select "6"
select select "8"
select select "6"
select select "8"
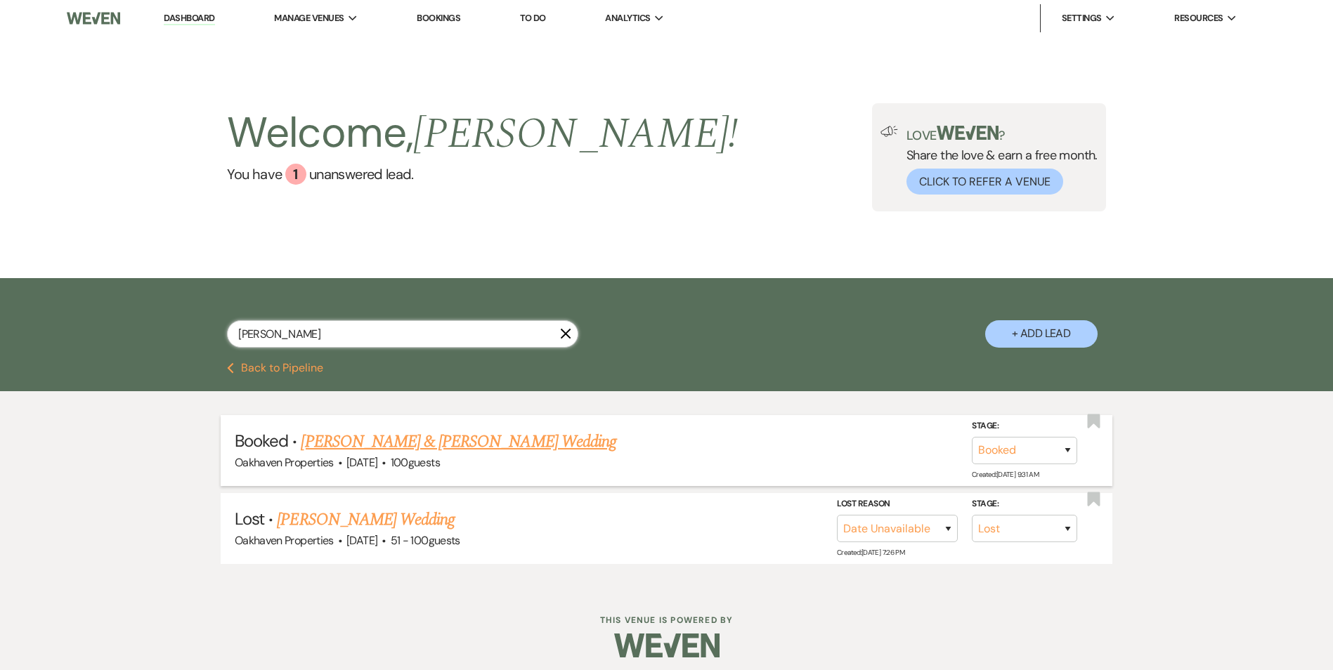
type input "[PERSON_NAME]"
click at [431, 438] on link "[PERSON_NAME] & [PERSON_NAME] Wedding" at bounding box center [458, 441] width 315 height 25
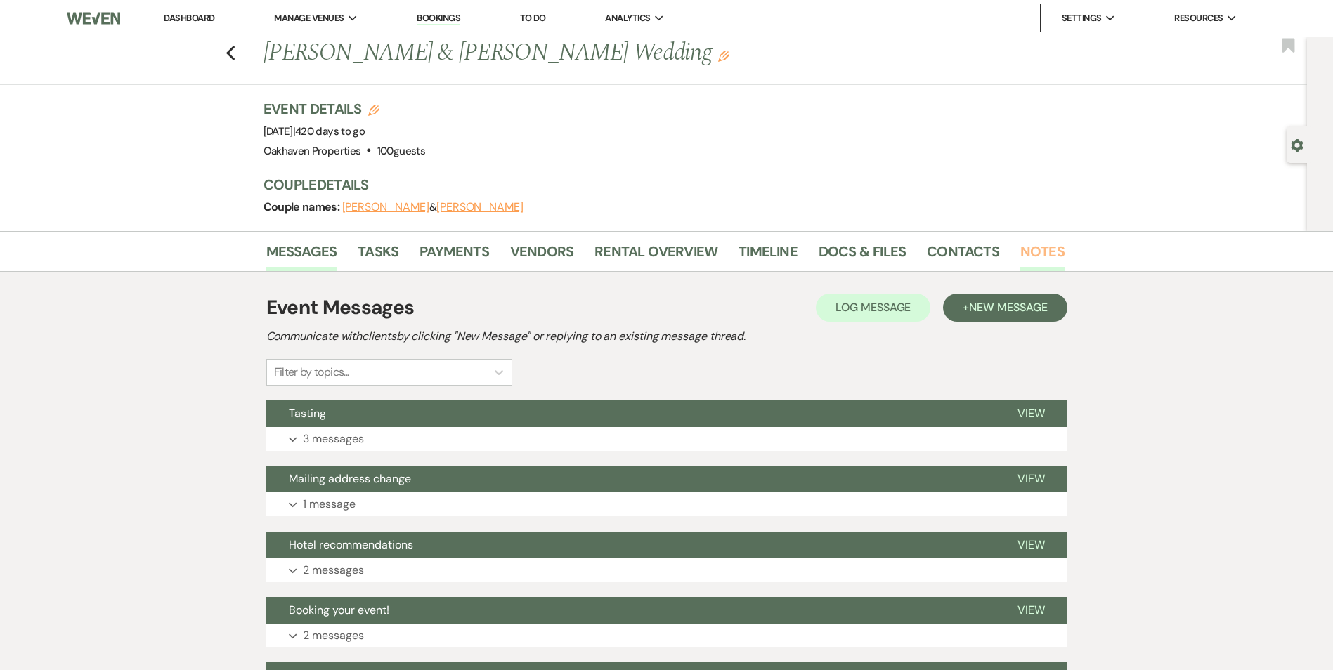
click at [1027, 262] on link "Notes" at bounding box center [1042, 255] width 44 height 31
